Goal: Information Seeking & Learning: Learn about a topic

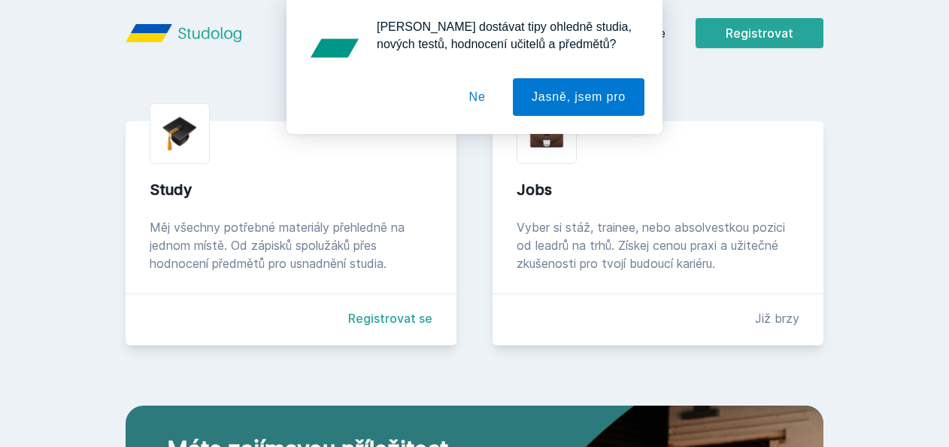
scroll to position [322, 0]
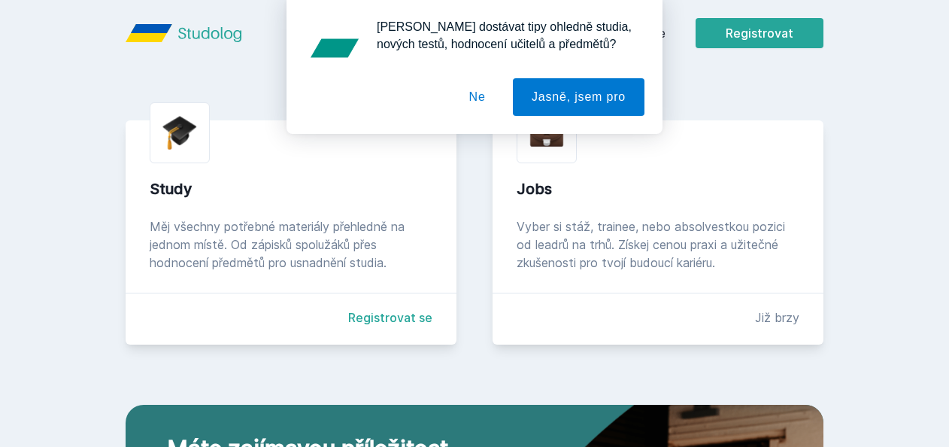
click at [500, 102] on button "Ne" at bounding box center [477, 97] width 54 height 38
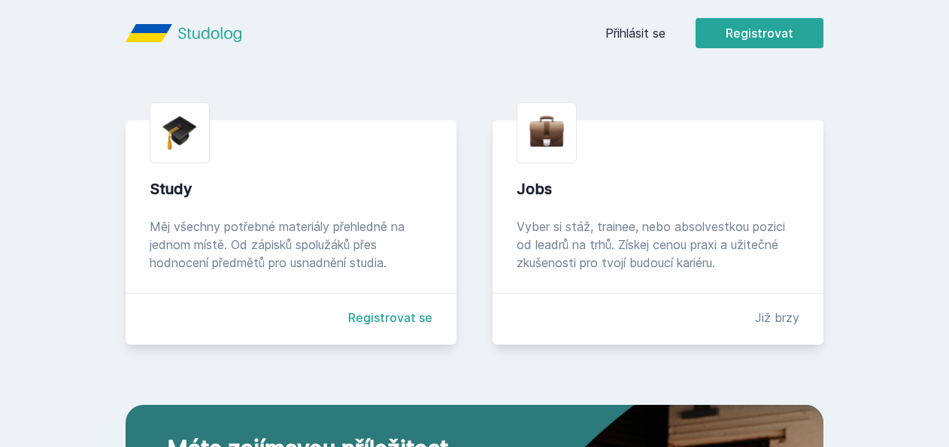
click at [651, 27] on link "Přihlásit se" at bounding box center [635, 33] width 60 height 18
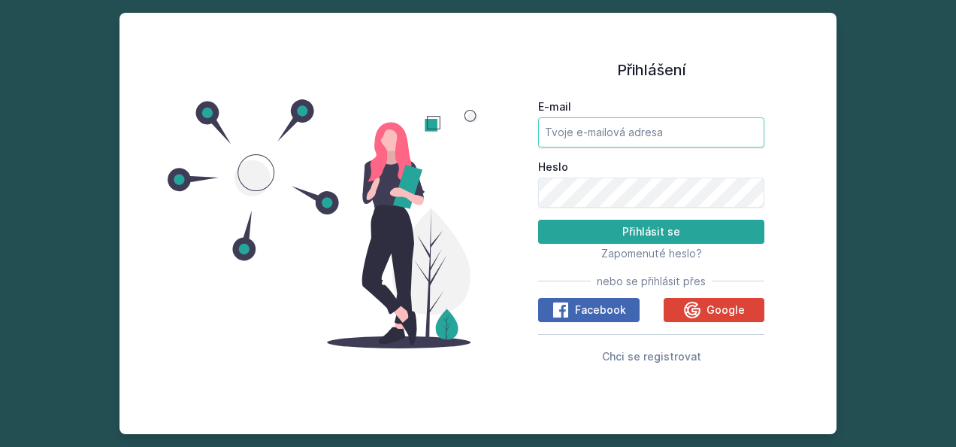
click at [583, 123] on input "E-mail" at bounding box center [651, 132] width 226 height 30
type input "[EMAIL_ADDRESS][DOMAIN_NAME]"
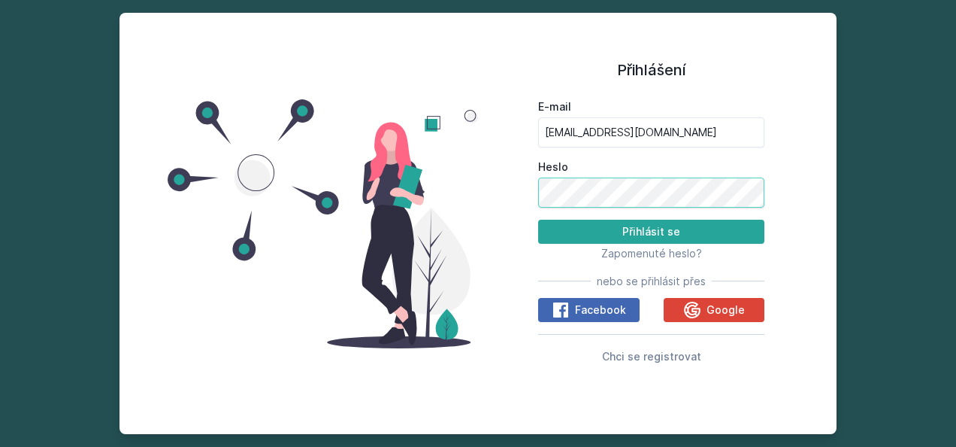
click at [538, 220] on button "Přihlásit se" at bounding box center [651, 232] width 226 height 24
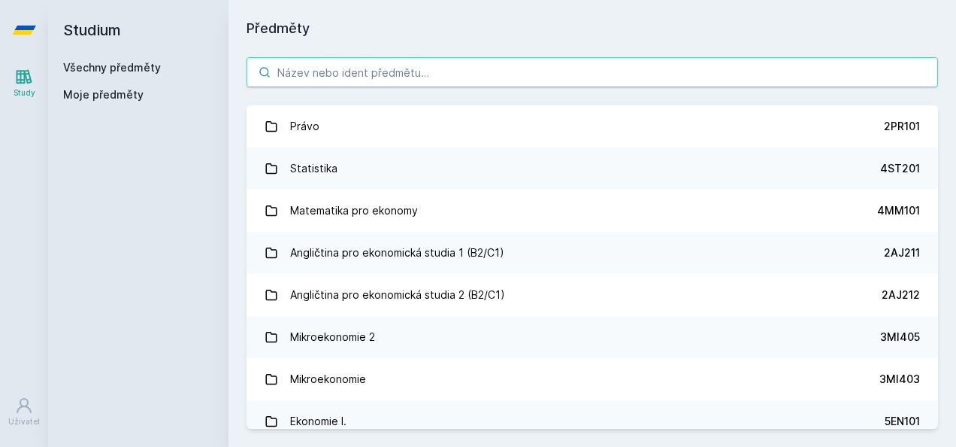
click at [334, 83] on input "search" at bounding box center [593, 72] width 692 height 30
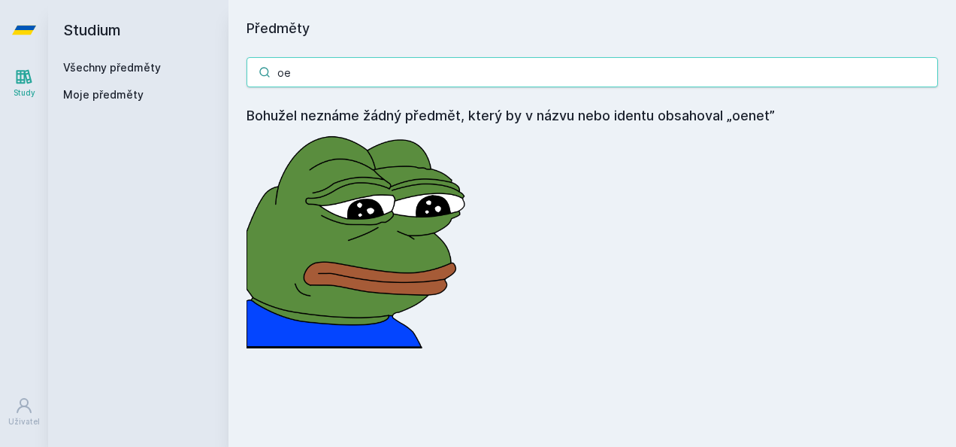
type input "o"
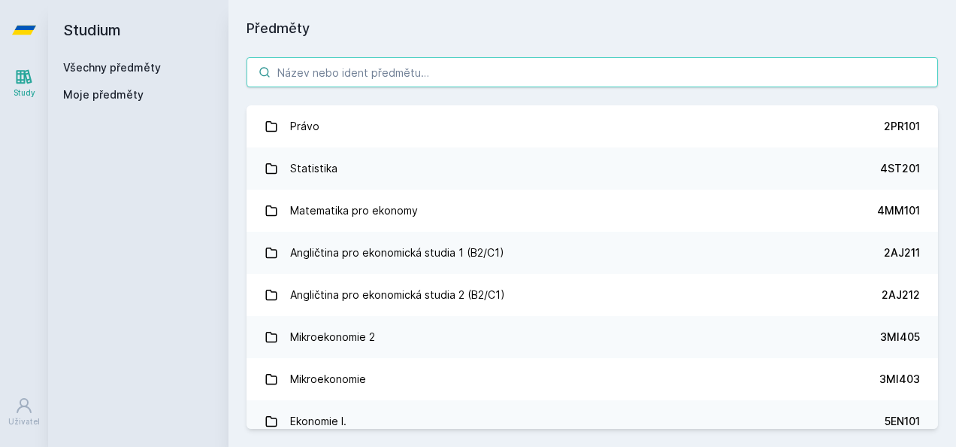
type input "o"
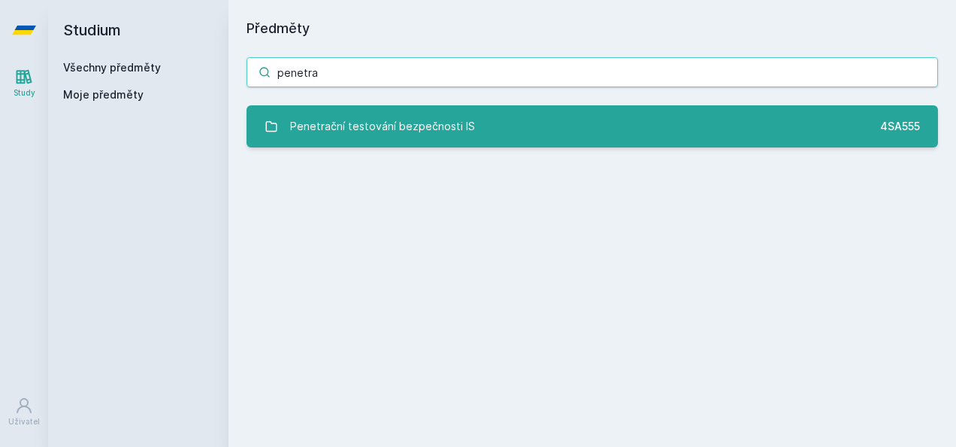
type input "penetra"
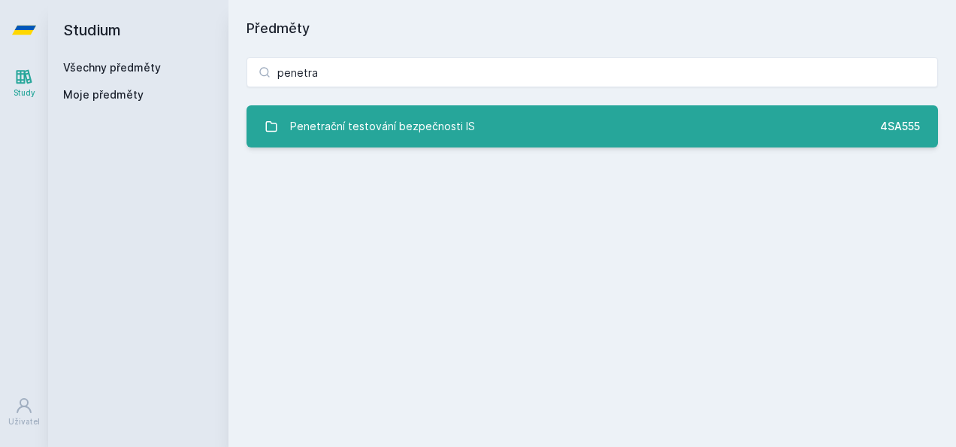
click at [365, 143] on link "Penetrační testování bezpečnosti IS 4SA555" at bounding box center [593, 126] width 692 height 42
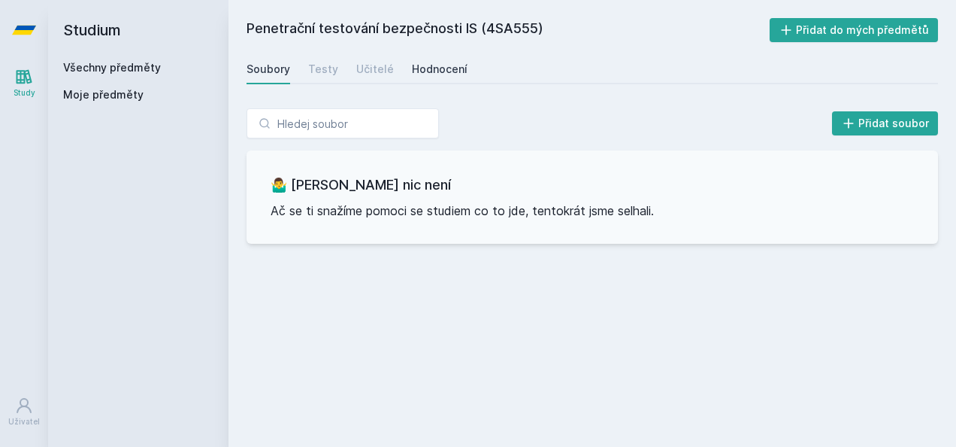
click at [430, 71] on div "Hodnocení" at bounding box center [440, 69] width 56 height 15
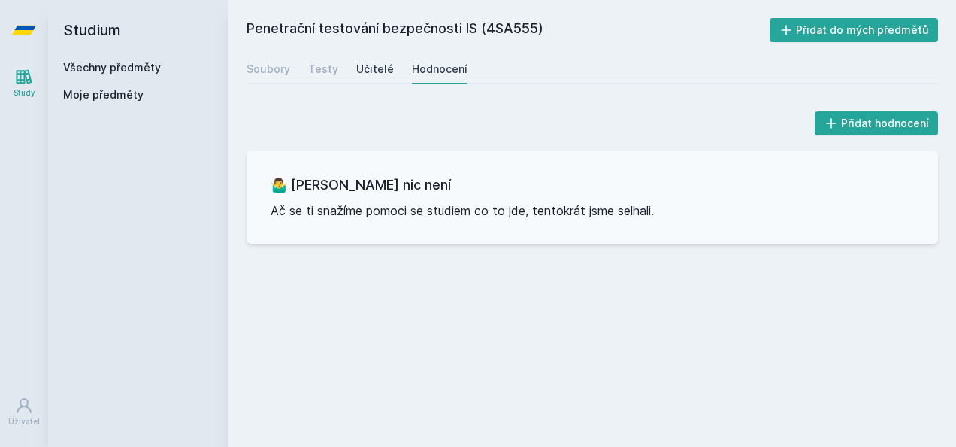
click at [376, 65] on div "Učitelé" at bounding box center [375, 69] width 38 height 15
